Goal: Information Seeking & Learning: Learn about a topic

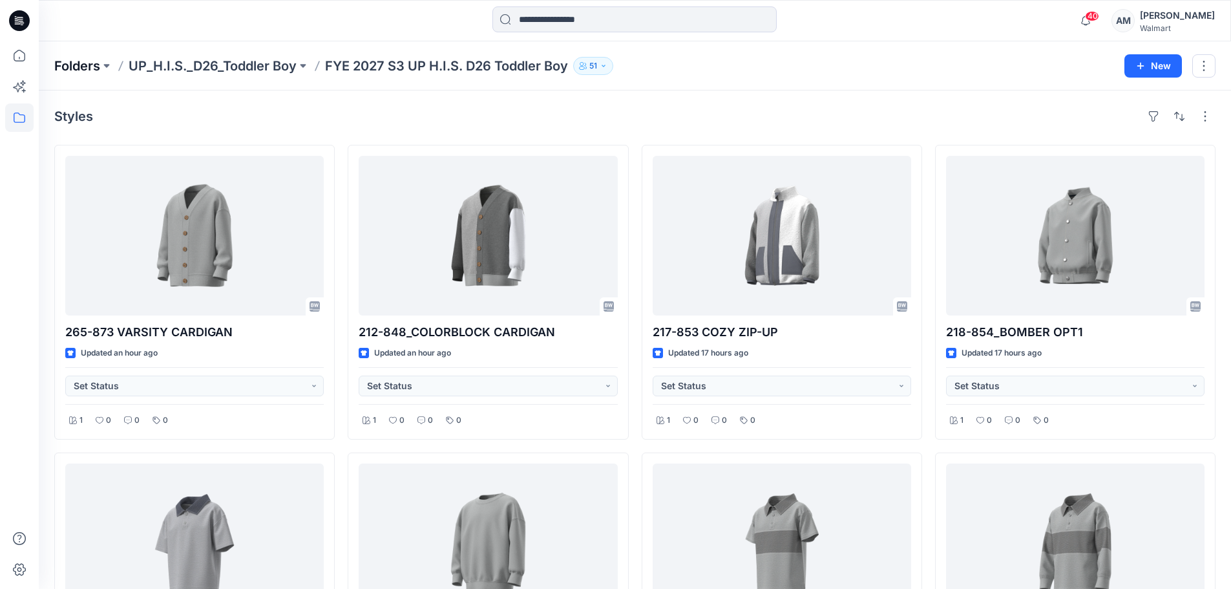
click at [78, 66] on p "Folders" at bounding box center [77, 66] width 46 height 18
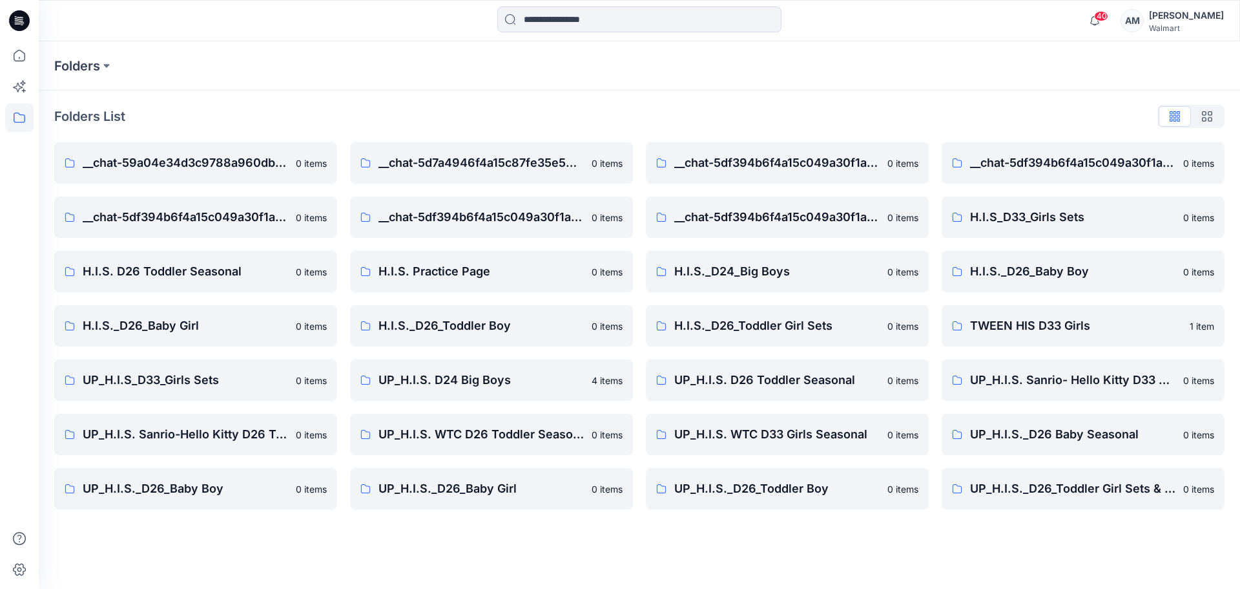
click at [792, 544] on div "Folders Folders List __chat-59a04e34d3c9788a960db54d-5df394b6f4a15c049a30f1a9 0…" at bounding box center [640, 314] width 1202 height 547
click at [499, 437] on p "UP_H.I.S. WTC D26 Toddler Seasonal" at bounding box center [481, 434] width 205 height 18
click at [1124, 491] on p "UP_H.I.S._D26_Toddler Girl Sets & Dresses" at bounding box center [1072, 488] width 205 height 18
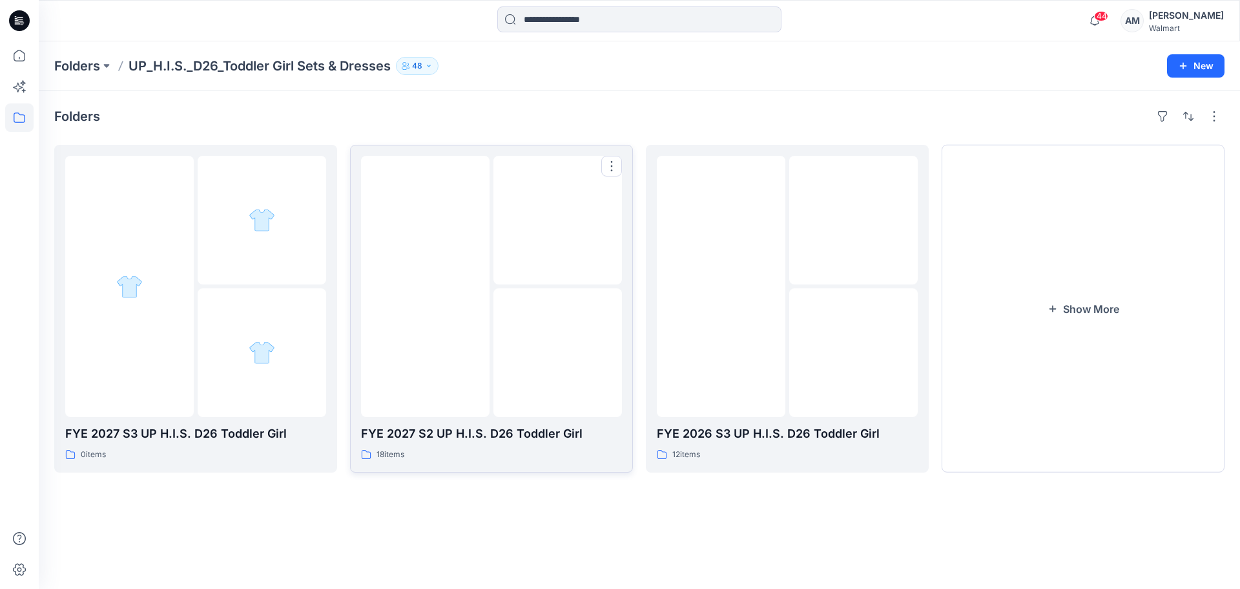
click at [558, 353] on img at bounding box center [558, 353] width 0 height 0
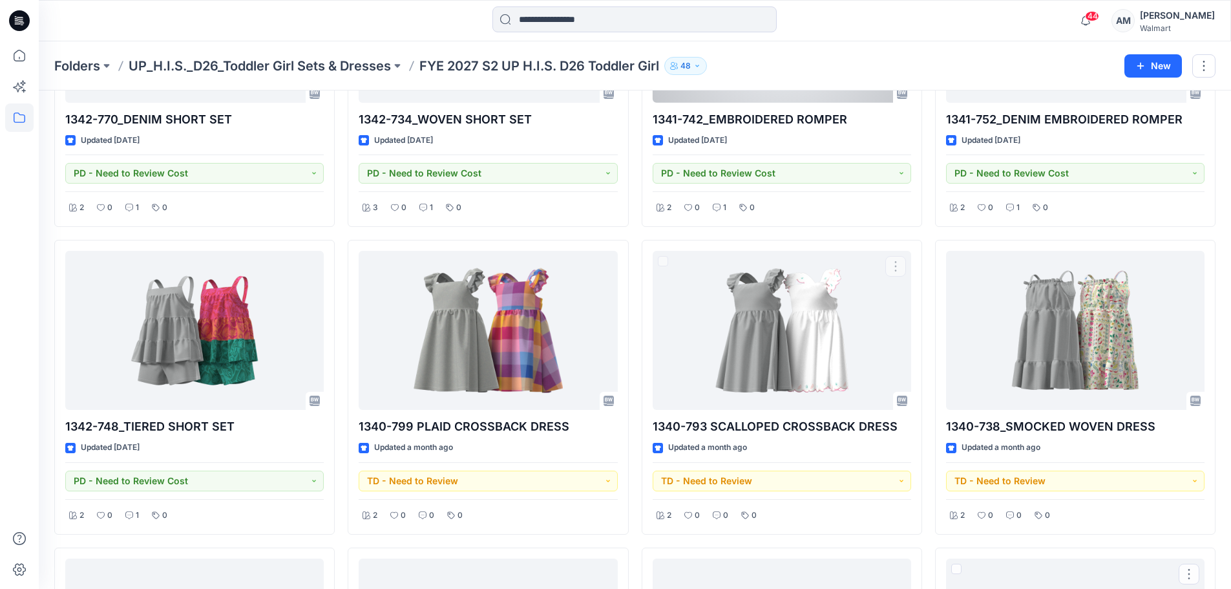
scroll to position [65, 0]
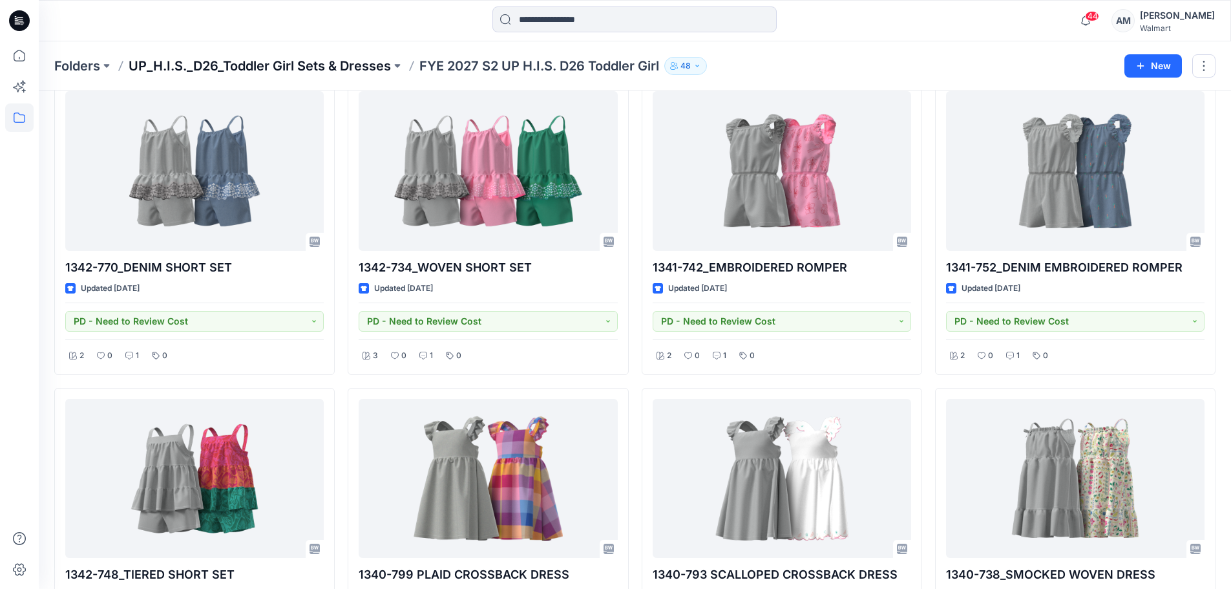
click at [359, 66] on p "UP_H.I.S._D26_Toddler Girl Sets & Dresses" at bounding box center [260, 66] width 262 height 18
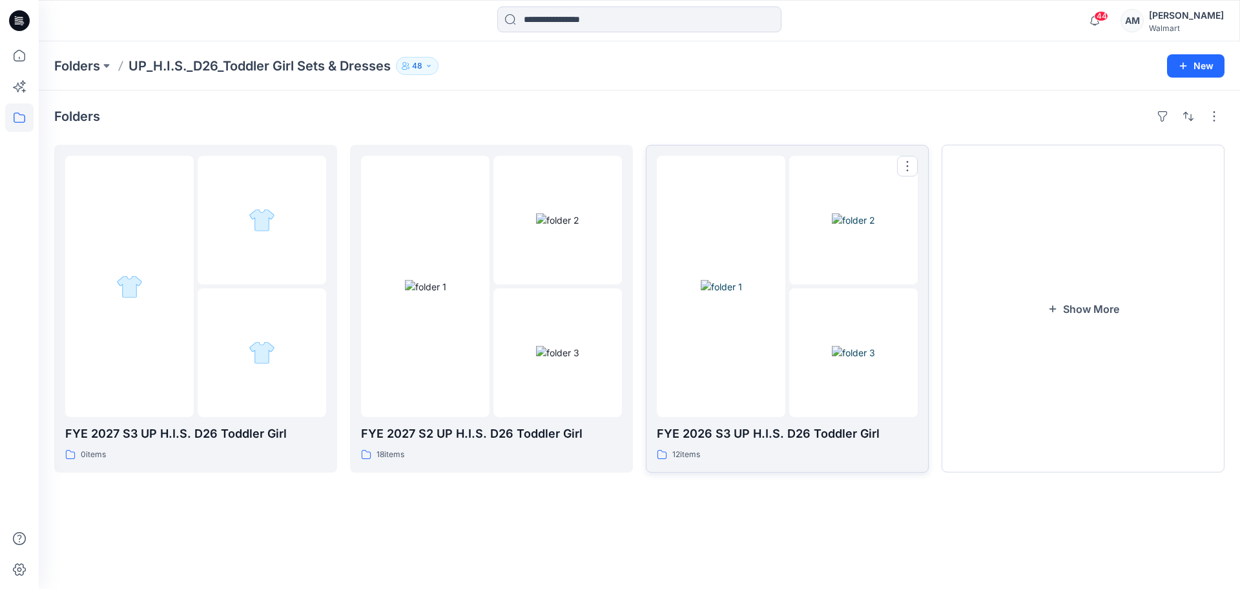
click at [742, 293] on img at bounding box center [721, 287] width 41 height 14
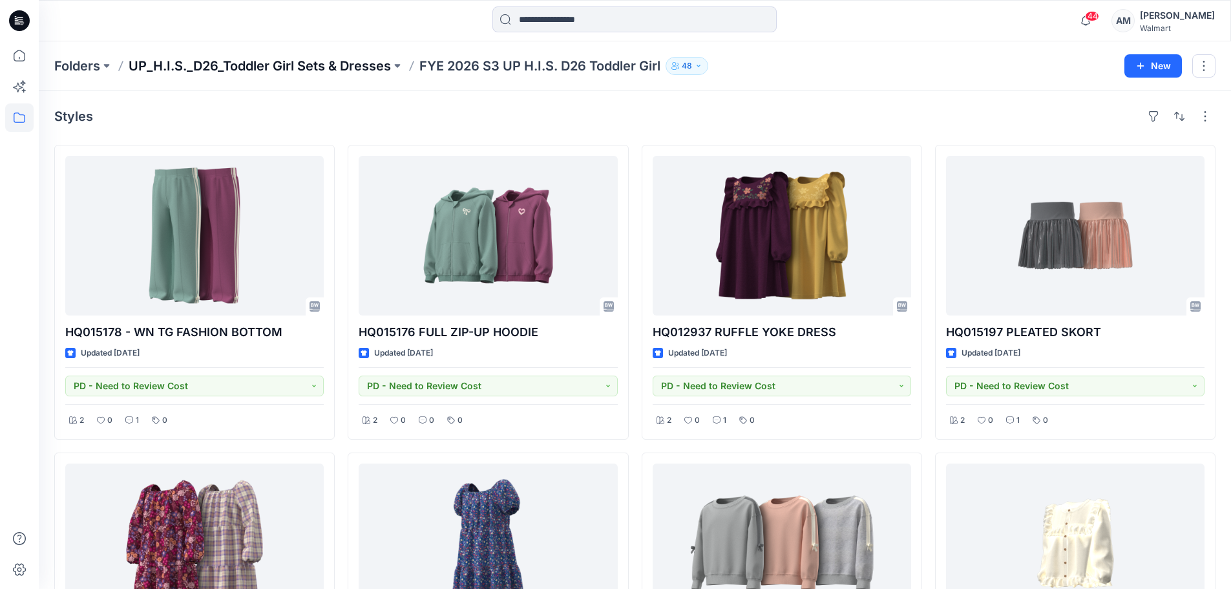
click at [318, 64] on p "UP_H.I.S._D26_Toddler Girl Sets & Dresses" at bounding box center [260, 66] width 262 height 18
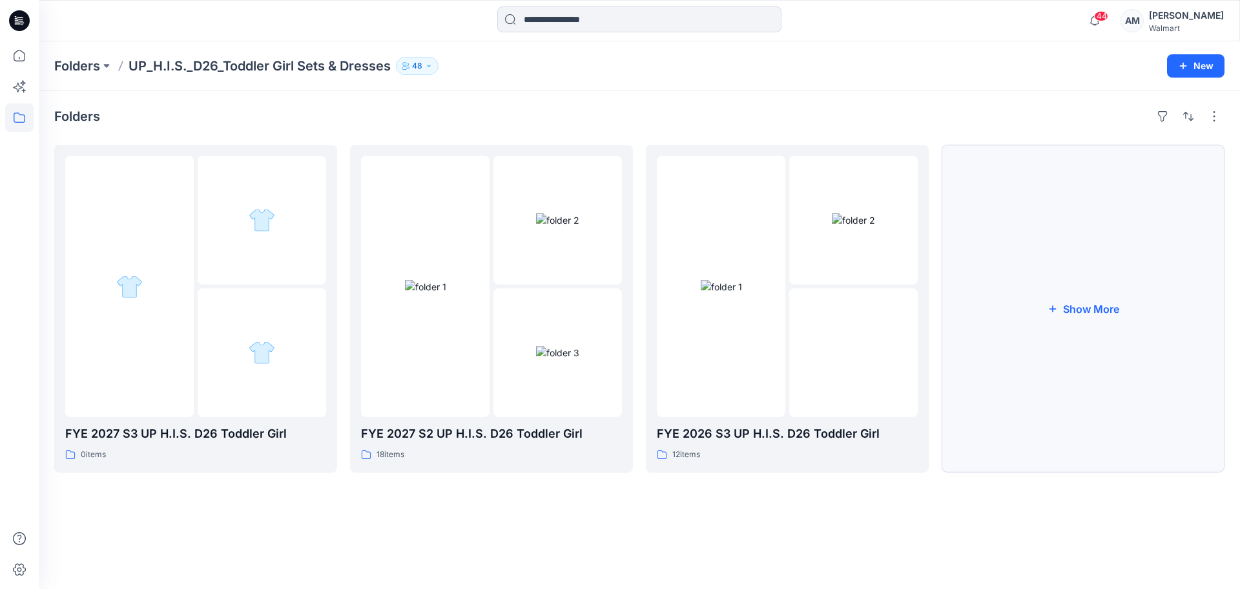
click at [1060, 311] on button "Show More" at bounding box center [1083, 309] width 283 height 328
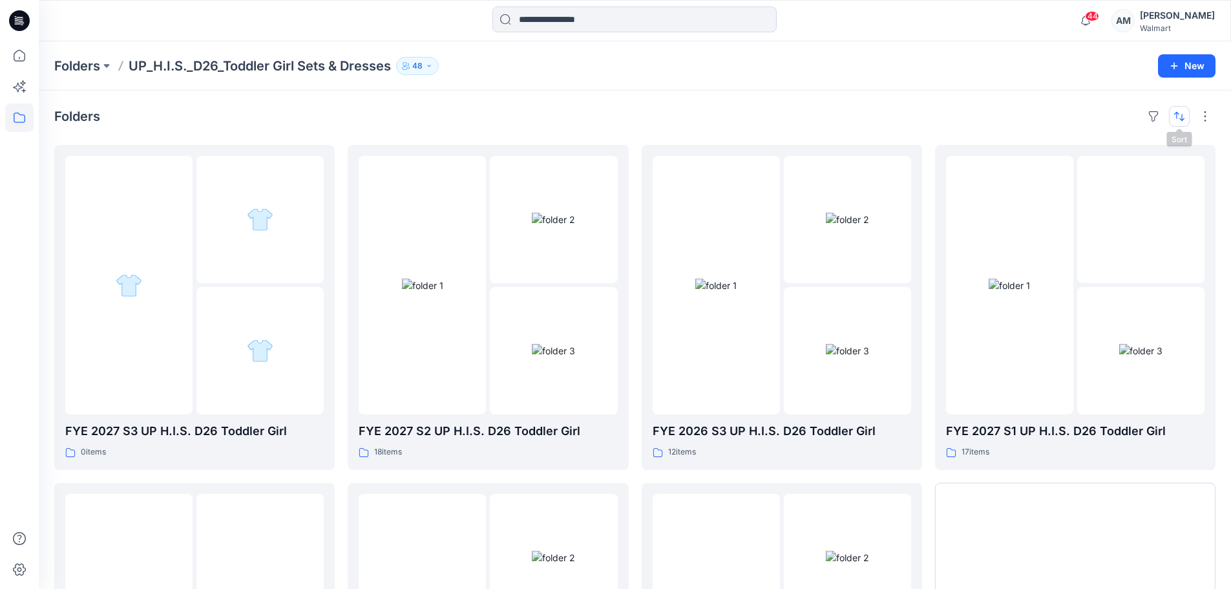
click at [1183, 118] on button "button" at bounding box center [1179, 116] width 21 height 21
click at [1135, 182] on p "A to Z" at bounding box center [1135, 178] width 81 height 14
click at [1116, 176] on p "A to Z" at bounding box center [1135, 178] width 81 height 14
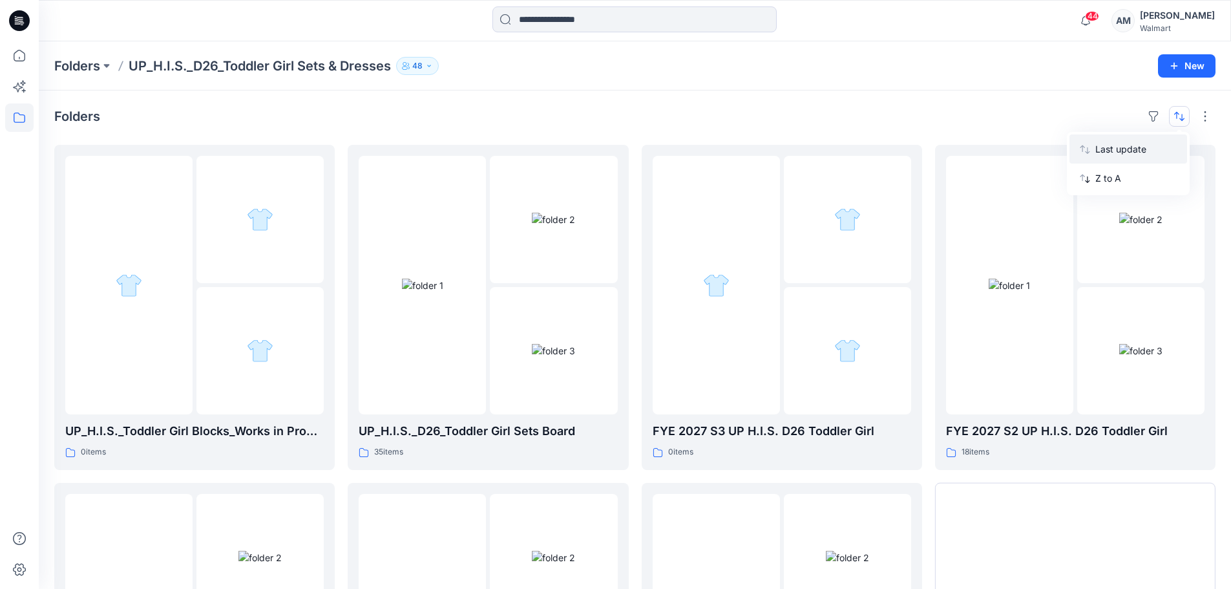
click at [1110, 147] on p "Last update" at bounding box center [1135, 149] width 81 height 14
click at [1119, 344] on img at bounding box center [1140, 351] width 43 height 14
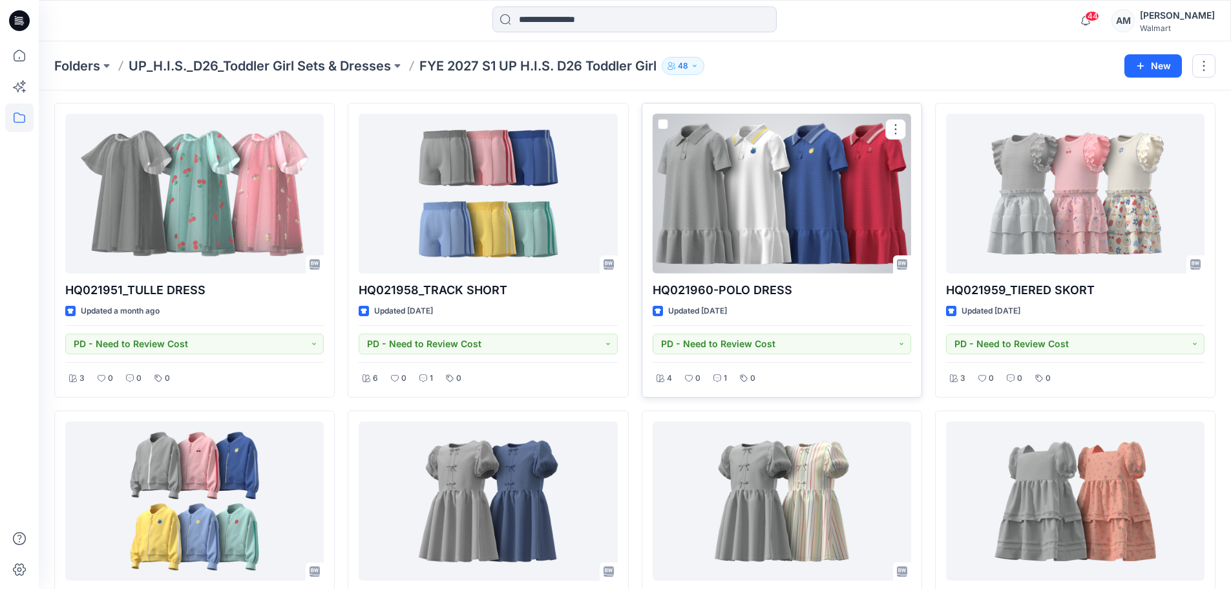
scroll to position [65, 0]
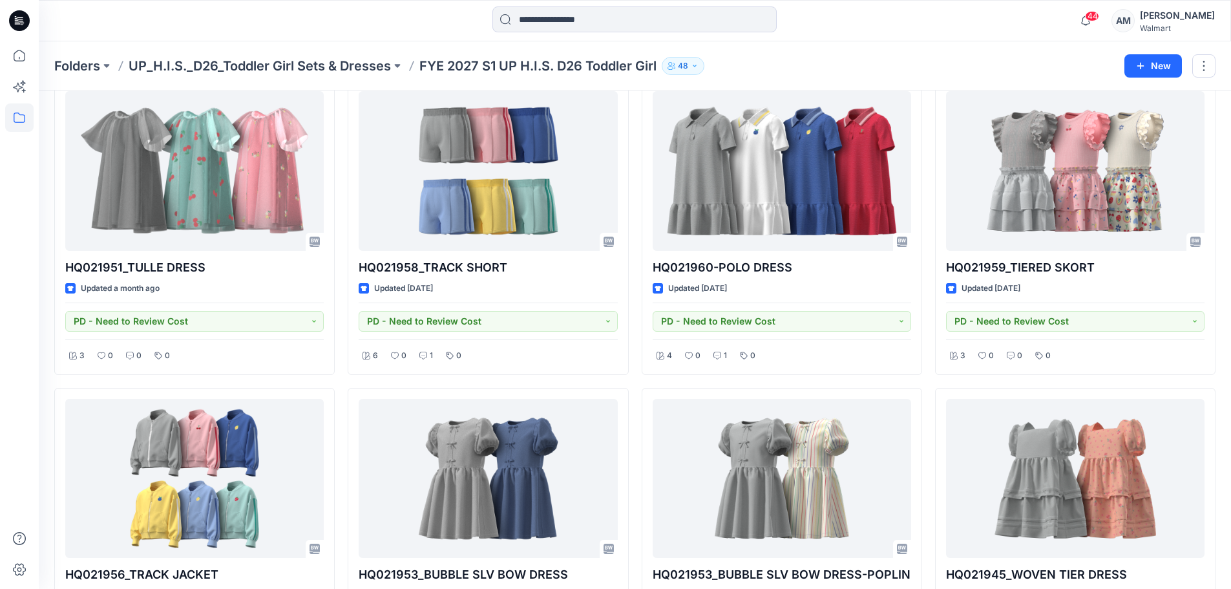
click at [950, 37] on div "44 Notifications Your style 212-848_COLORBLOCK CARDIGAN is ready 31 minutes ago…" at bounding box center [635, 20] width 1192 height 41
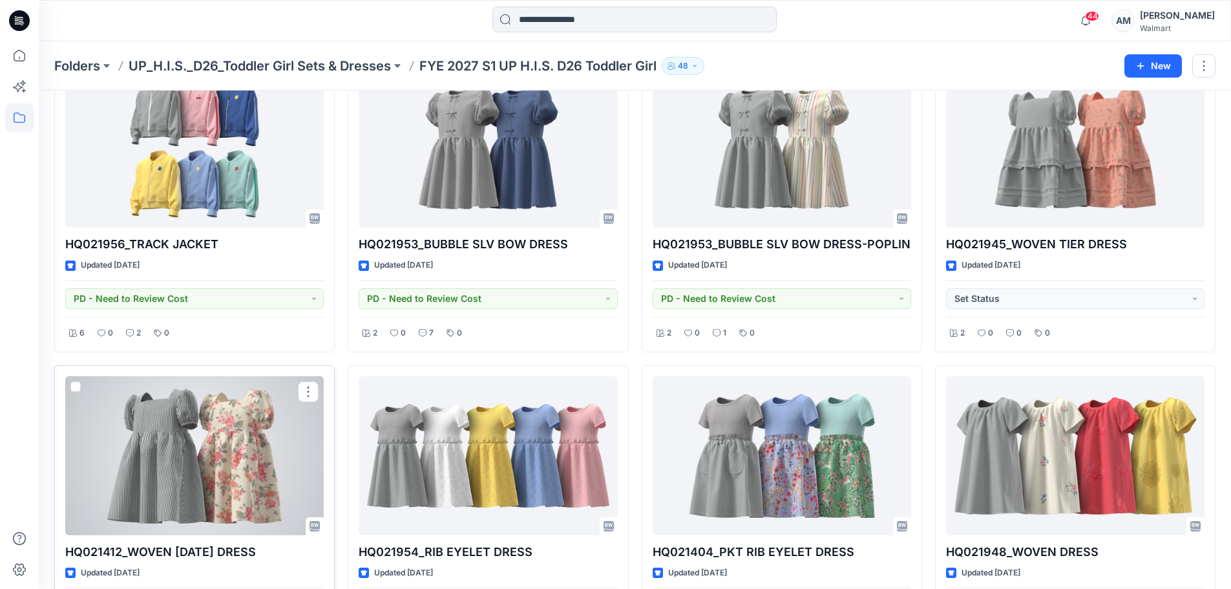
scroll to position [385, 0]
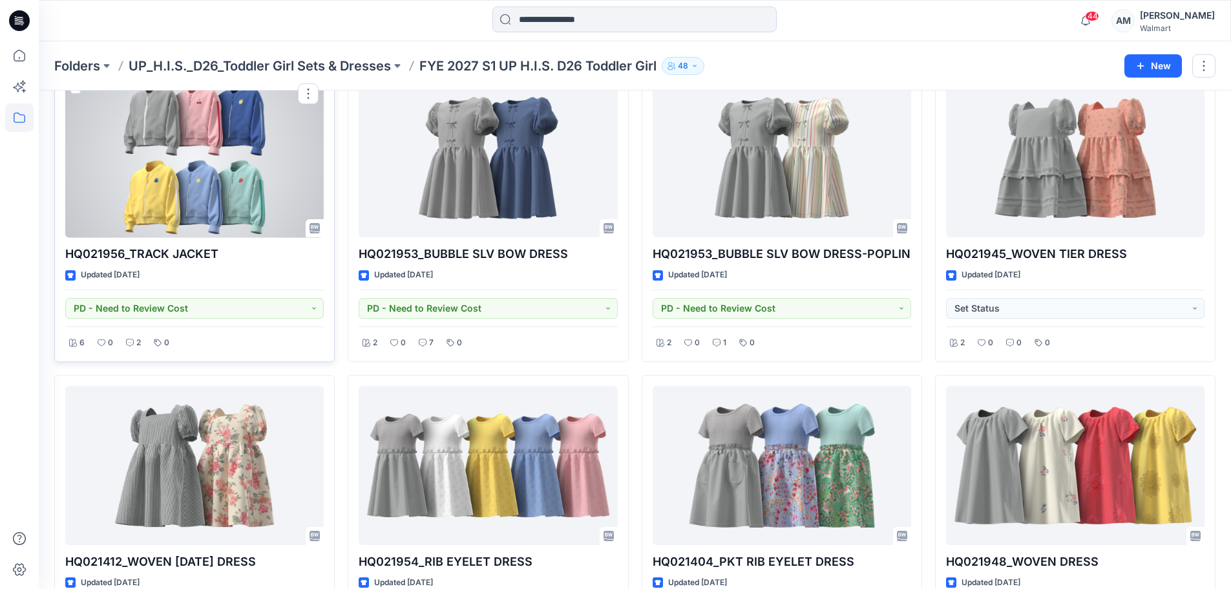
click at [219, 165] on div at bounding box center [194, 158] width 258 height 160
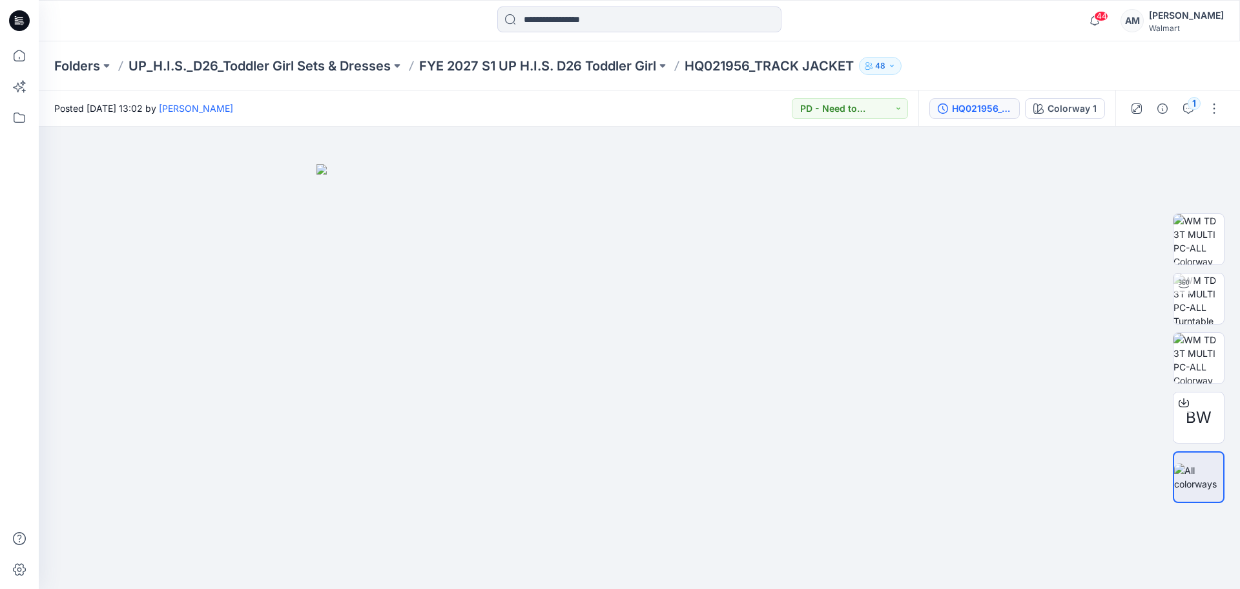
click at [977, 114] on div "HQ021956_TRACK JACKET-updt-5.2" at bounding box center [981, 108] width 59 height 14
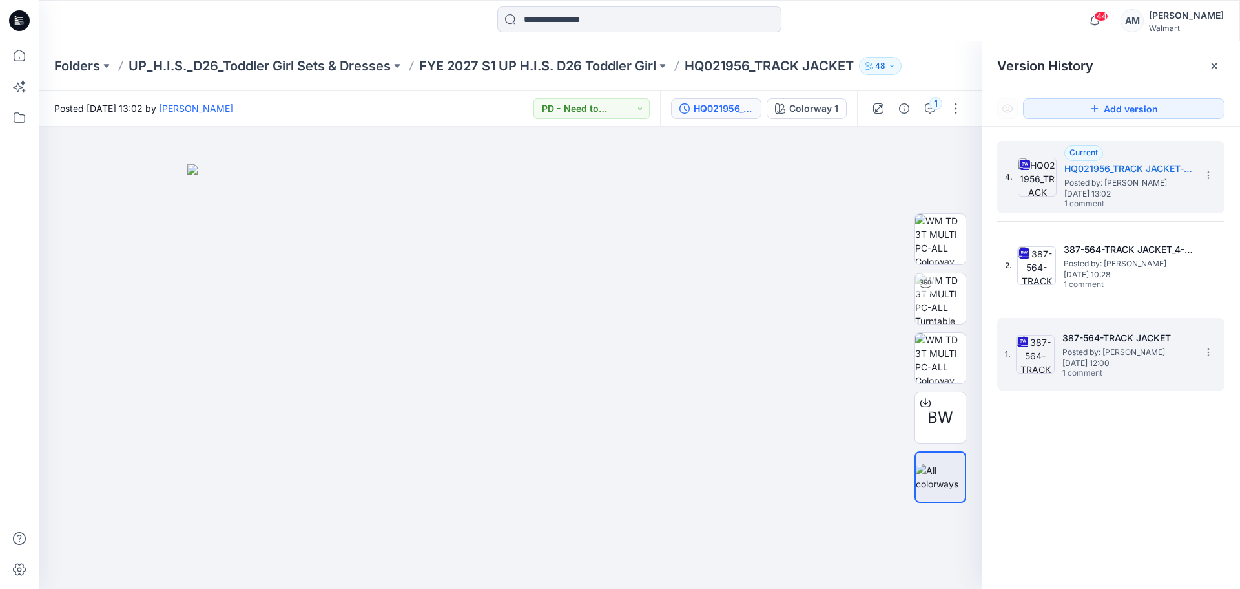
click at [1114, 340] on h5 "387-564-TRACK JACKET" at bounding box center [1127, 338] width 129 height 16
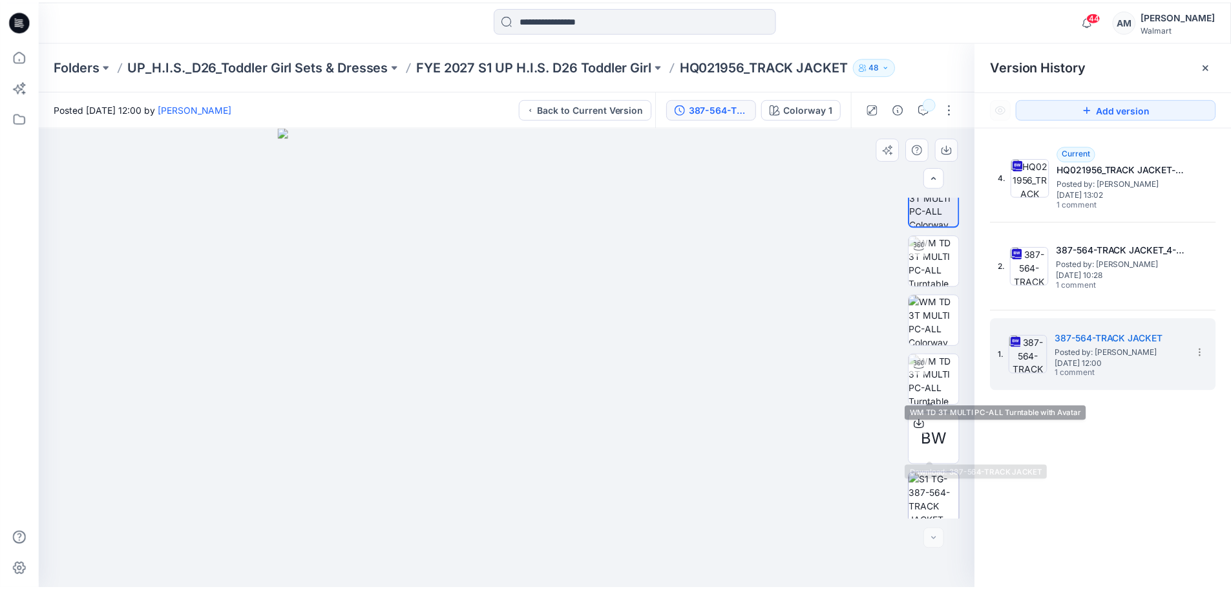
scroll to position [26, 0]
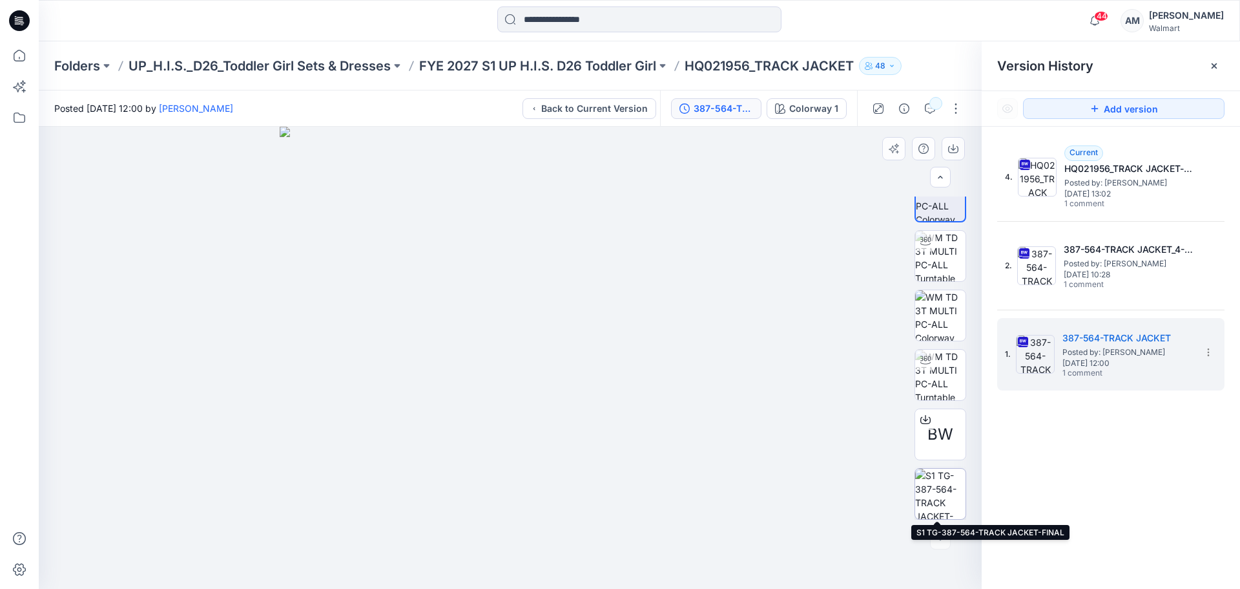
click at [939, 494] on img at bounding box center [940, 493] width 50 height 50
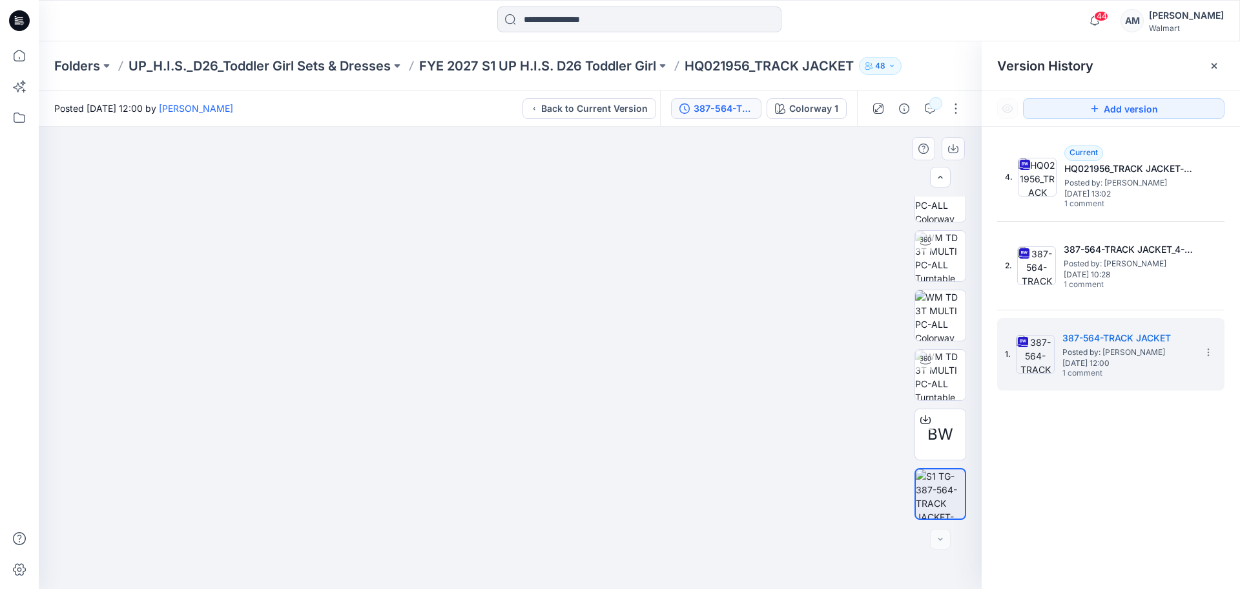
drag, startPoint x: 355, startPoint y: 265, endPoint x: 418, endPoint y: 298, distance: 71.7
click at [418, 298] on img at bounding box center [513, 269] width 949 height 639
click at [608, 64] on p "FYE 2027 S1 UP H.I.S. D26 Toddler Girl" at bounding box center [537, 66] width 237 height 18
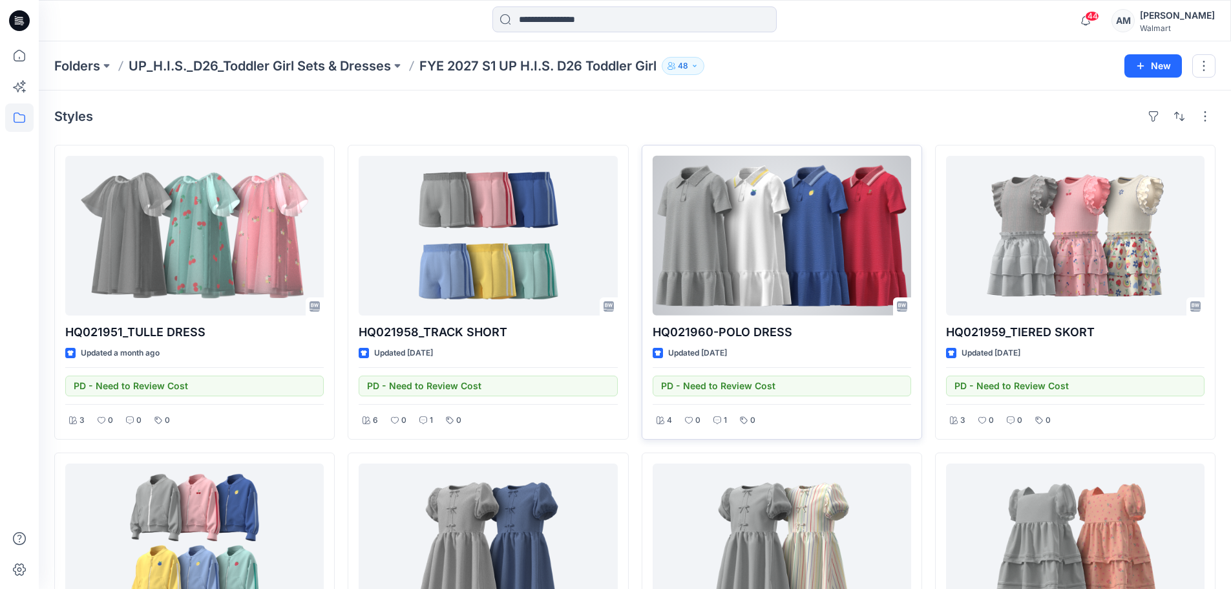
click at [817, 245] on div at bounding box center [782, 236] width 258 height 160
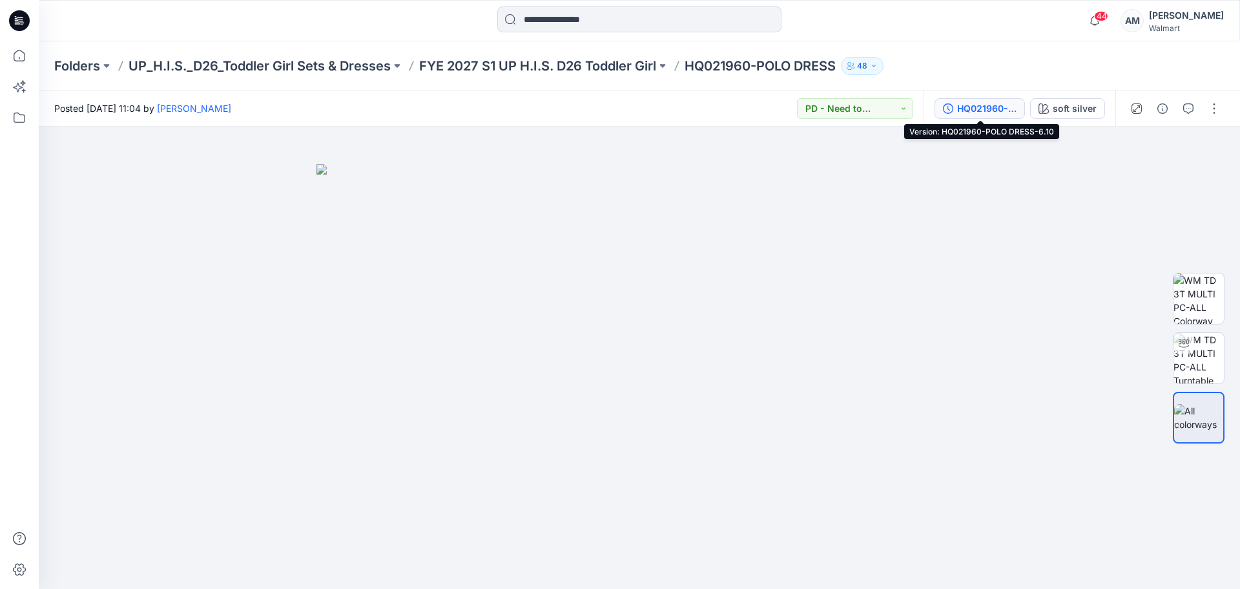
click at [977, 104] on div "HQ021960-POLO DRESS-6.10" at bounding box center [986, 108] width 59 height 14
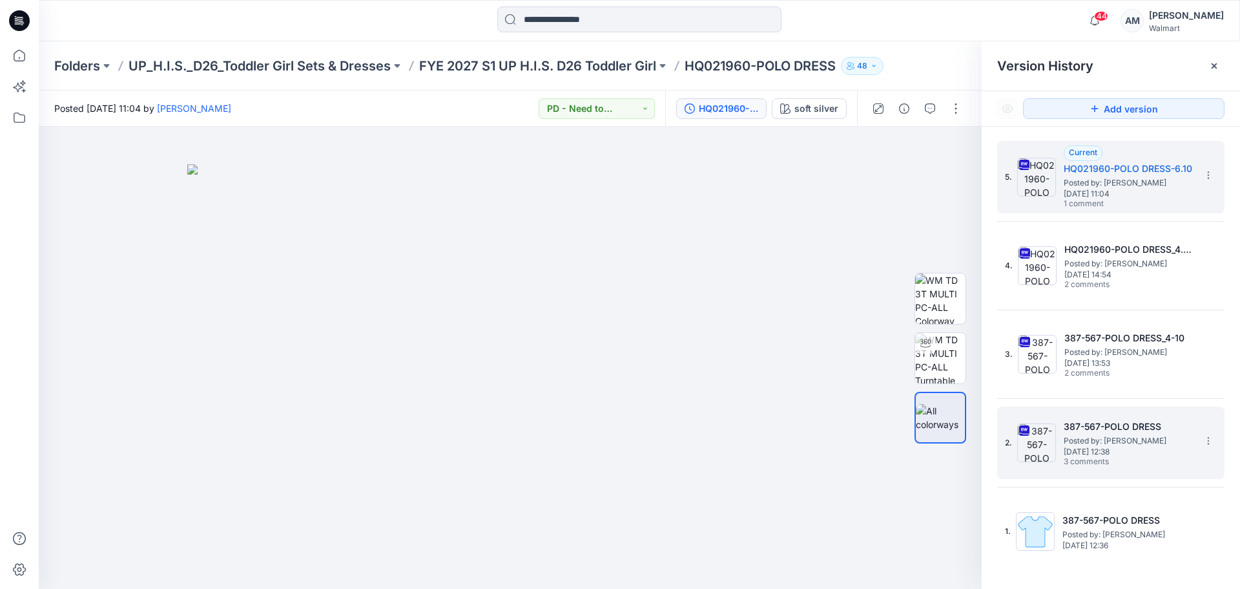
click at [1128, 452] on span "[DATE] 12:38" at bounding box center [1128, 451] width 129 height 9
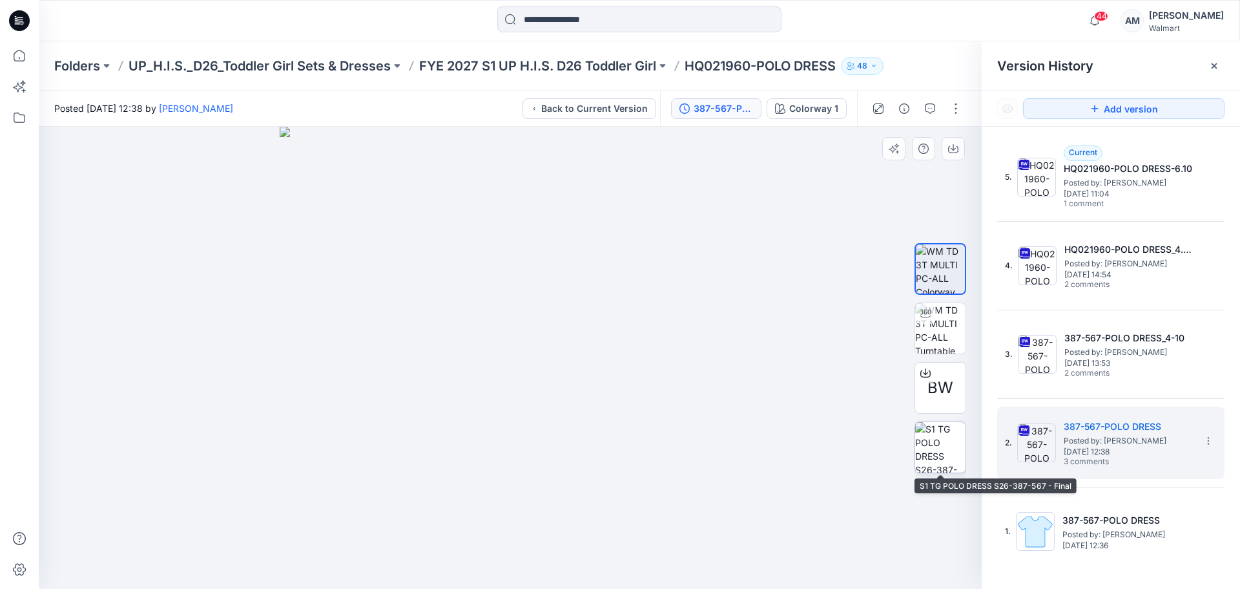
click at [946, 445] on img at bounding box center [940, 447] width 50 height 50
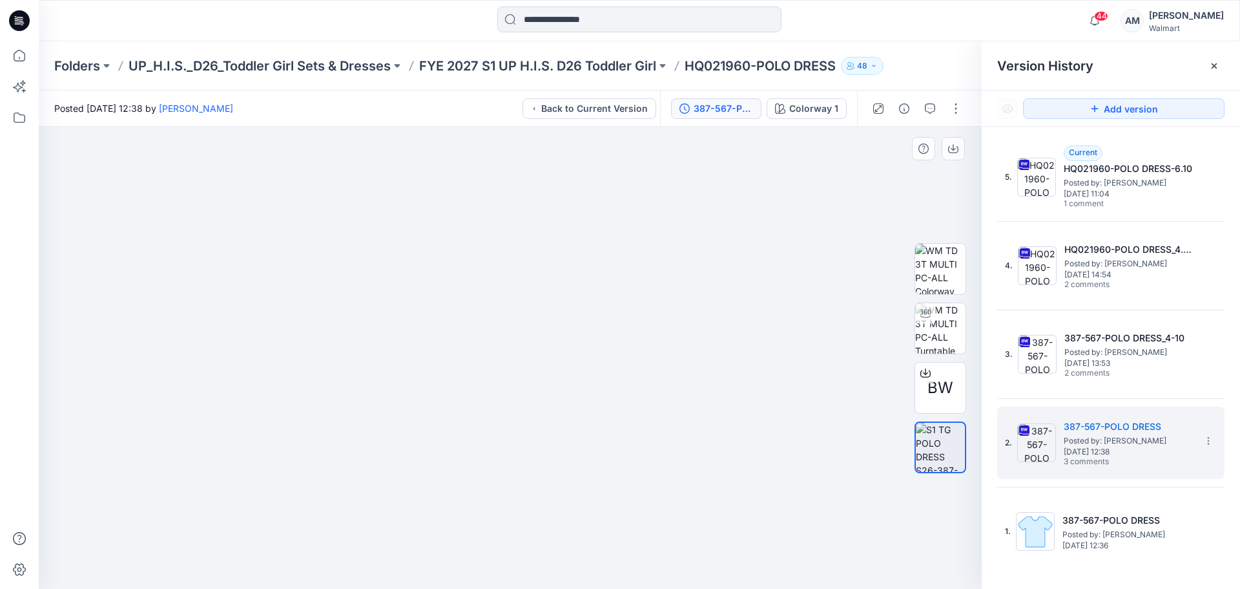
drag, startPoint x: 397, startPoint y: 235, endPoint x: 451, endPoint y: 280, distance: 69.7
click at [451, 280] on img at bounding box center [513, 286] width 949 height 605
click at [558, 62] on p "FYE 2027 S1 UP H.I.S. D26 Toddler Girl" at bounding box center [537, 66] width 237 height 18
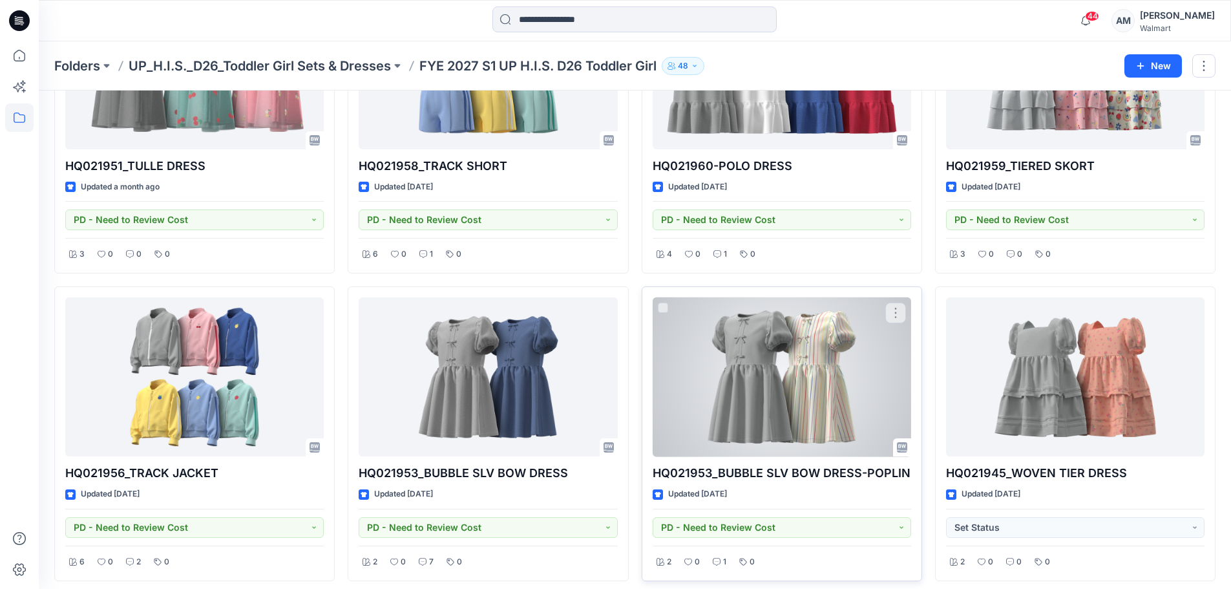
scroll to position [194, 0]
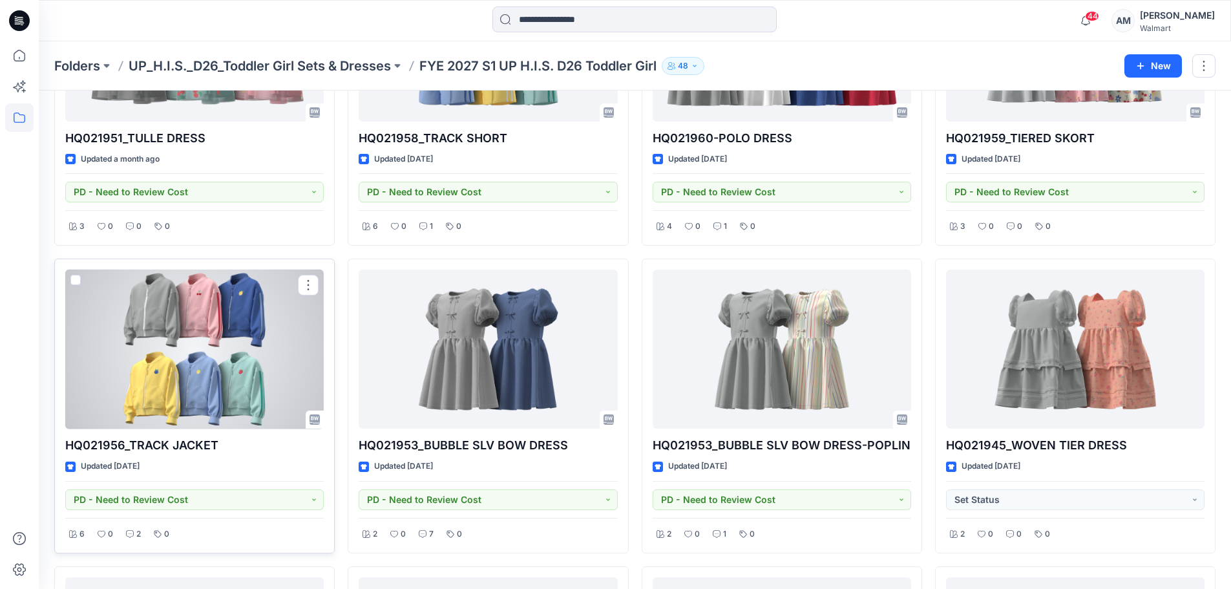
click at [191, 344] on div at bounding box center [194, 349] width 258 height 160
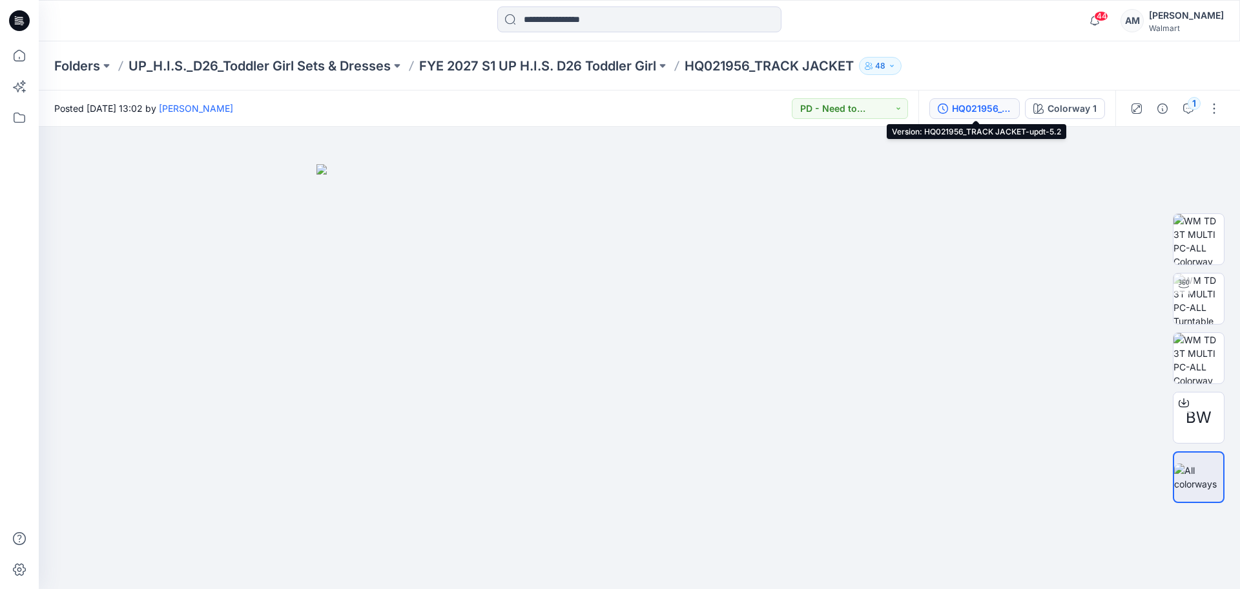
click at [959, 107] on div "HQ021956_TRACK JACKET-updt-5.2" at bounding box center [981, 108] width 59 height 14
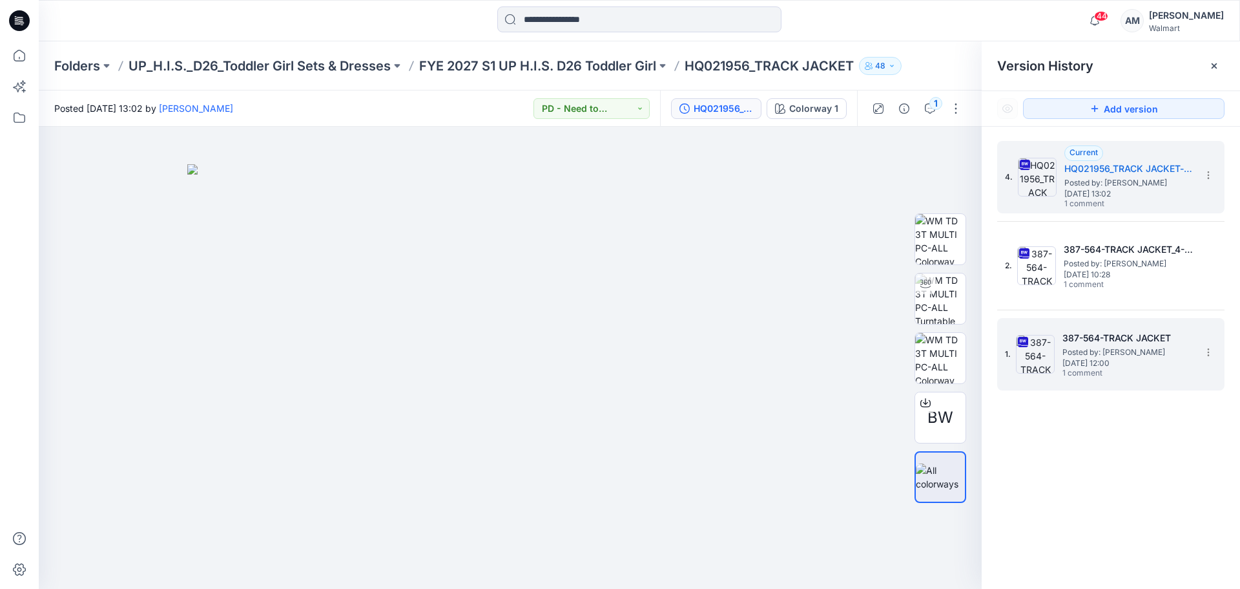
click at [1094, 339] on h5 "387-564-TRACK JACKET" at bounding box center [1127, 338] width 129 height 16
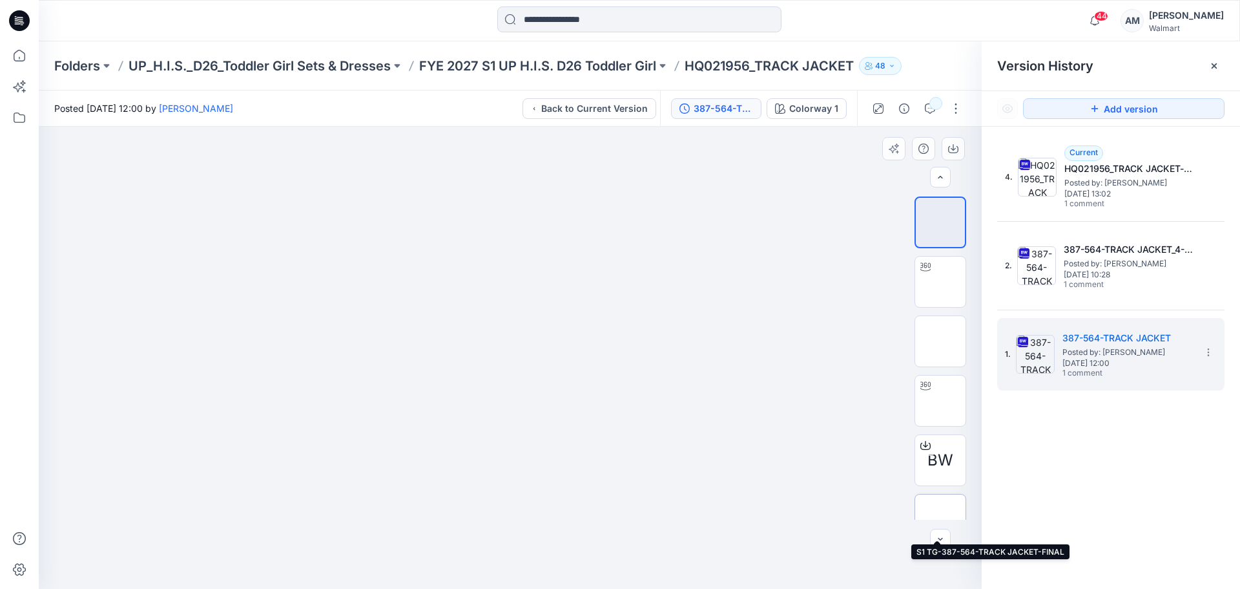
scroll to position [26, 0]
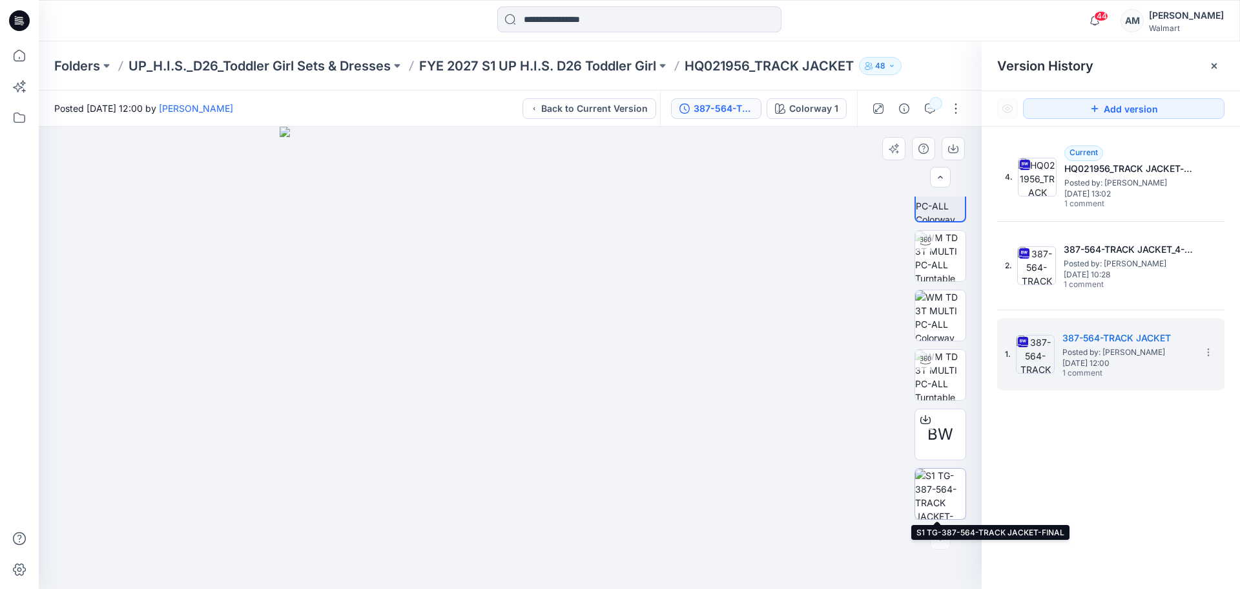
click at [933, 488] on img at bounding box center [940, 493] width 50 height 50
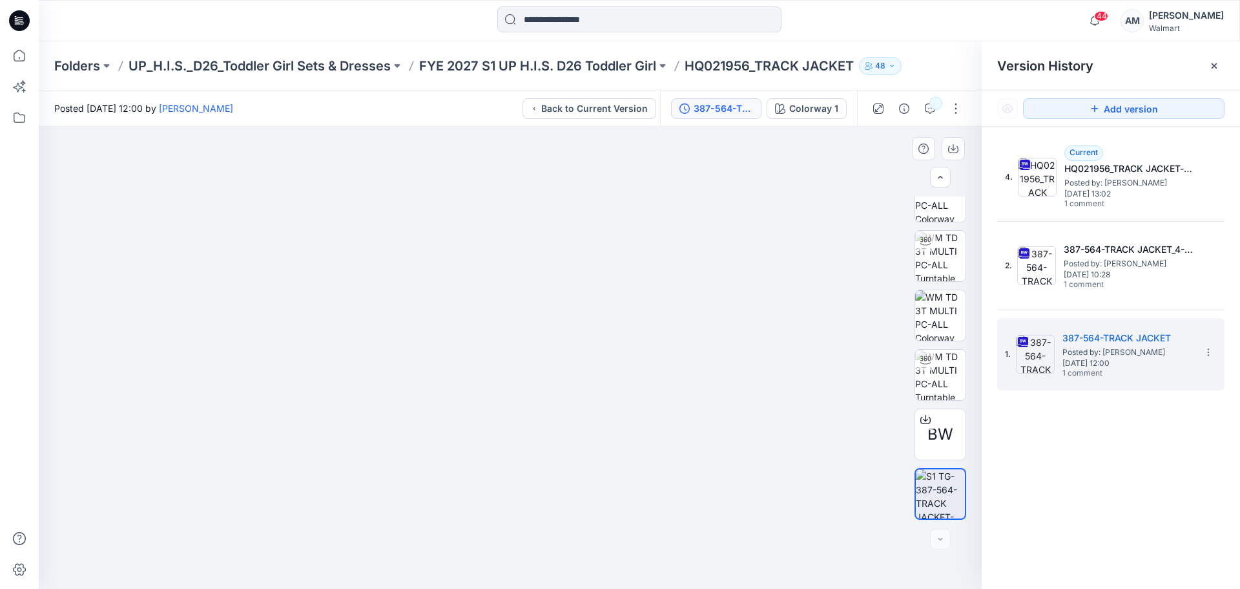
drag, startPoint x: 278, startPoint y: 294, endPoint x: 333, endPoint y: 326, distance: 63.4
click at [333, 326] on img at bounding box center [564, 245] width 1050 height 685
